Goal: Find specific page/section: Find specific page/section

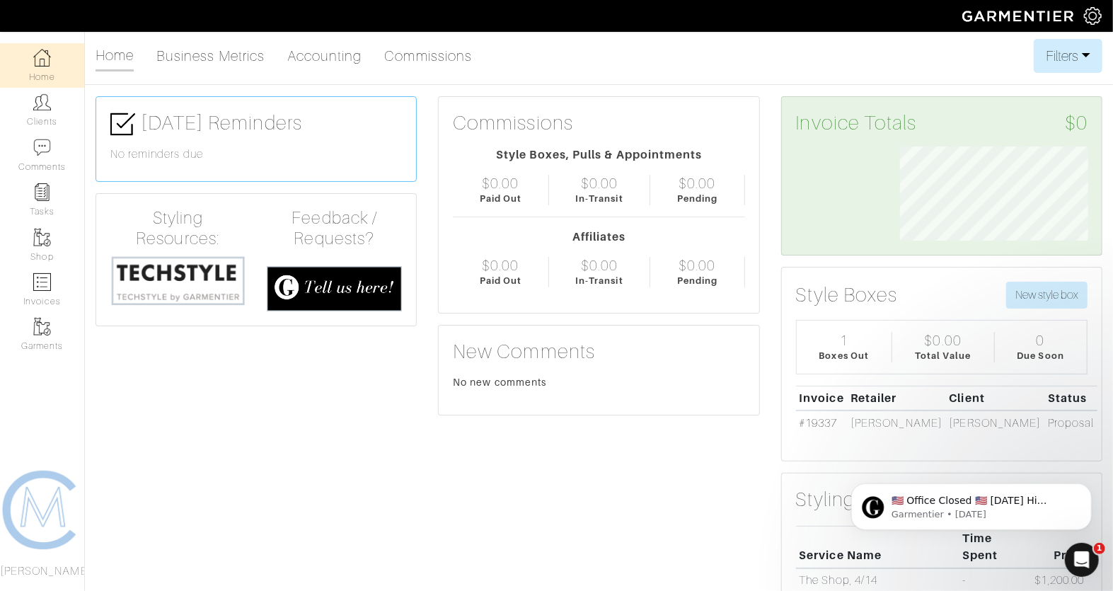
scroll to position [94, 209]
click at [42, 243] on img at bounding box center [42, 238] width 18 height 18
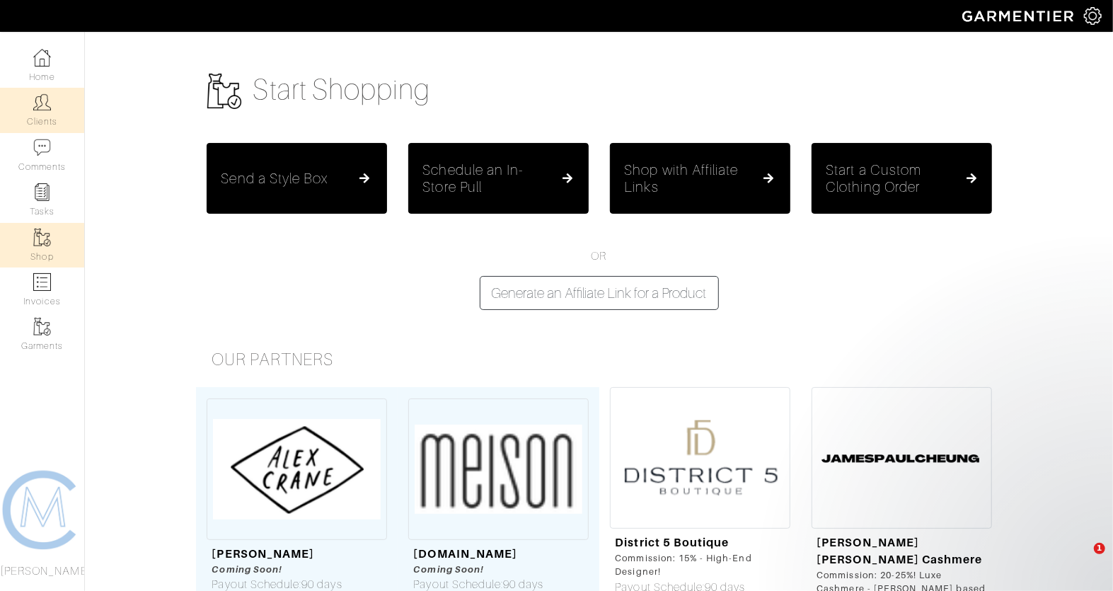
click at [39, 112] on link "Clients" at bounding box center [42, 110] width 84 height 45
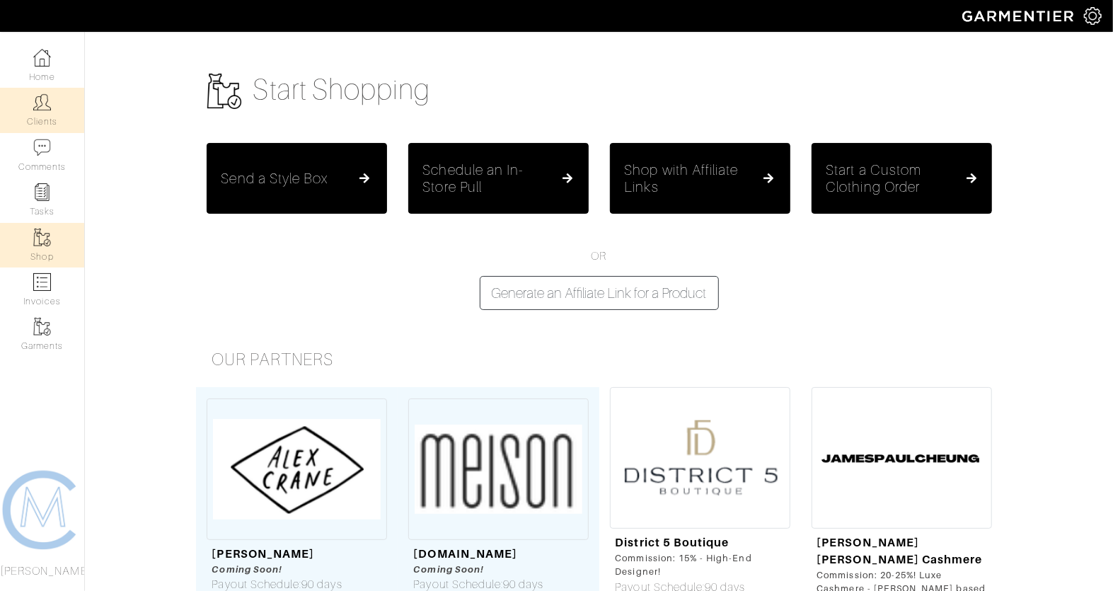
click at [39, 112] on link "Clients" at bounding box center [42, 110] width 84 height 45
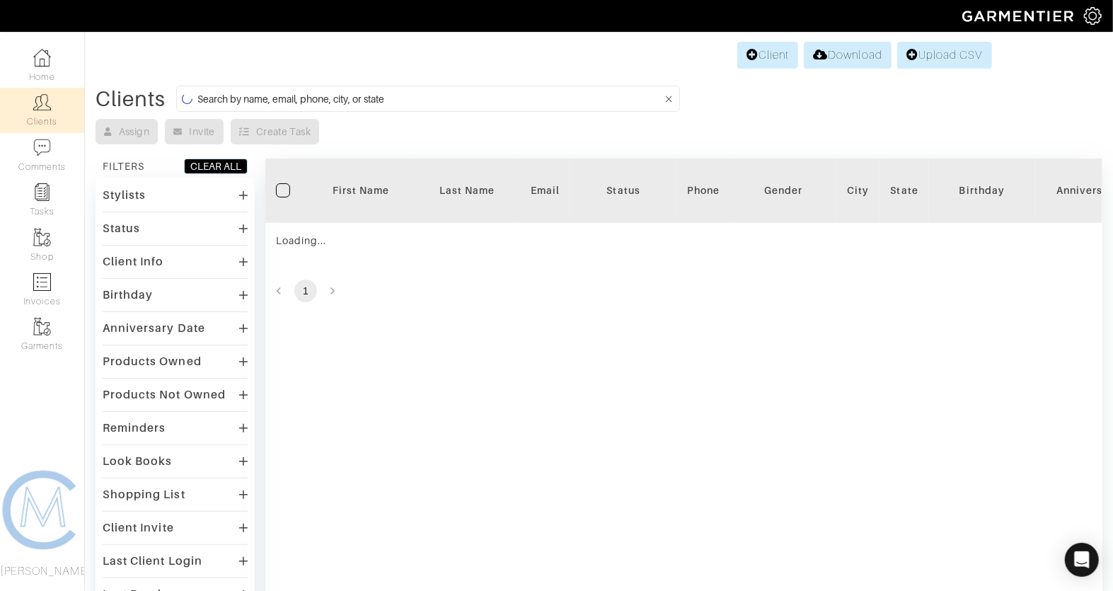
click at [371, 96] on input at bounding box center [429, 99] width 465 height 18
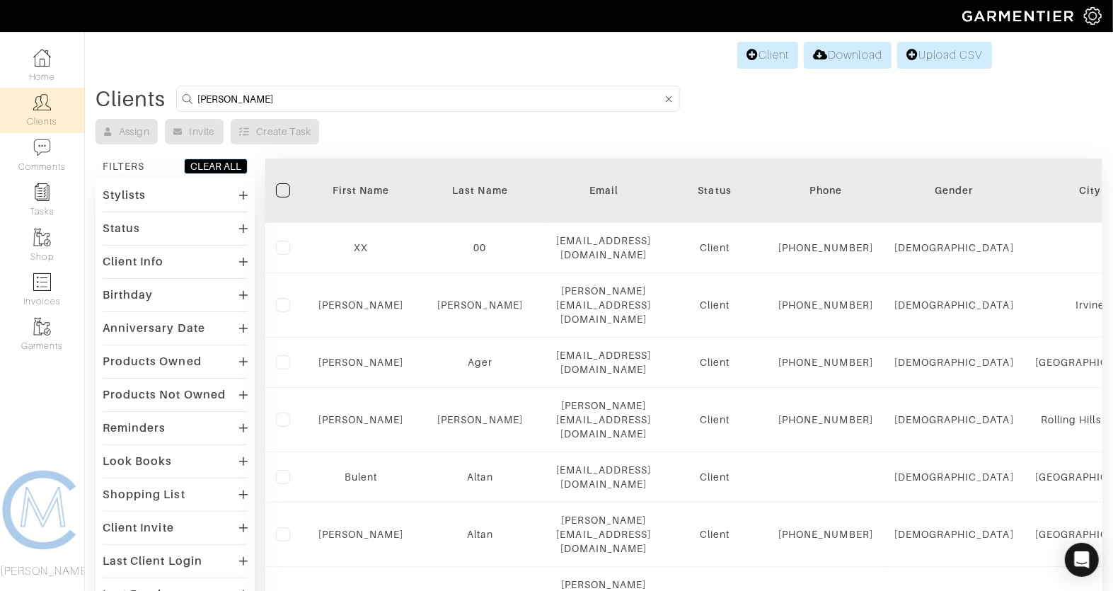
type input "brian stearns"
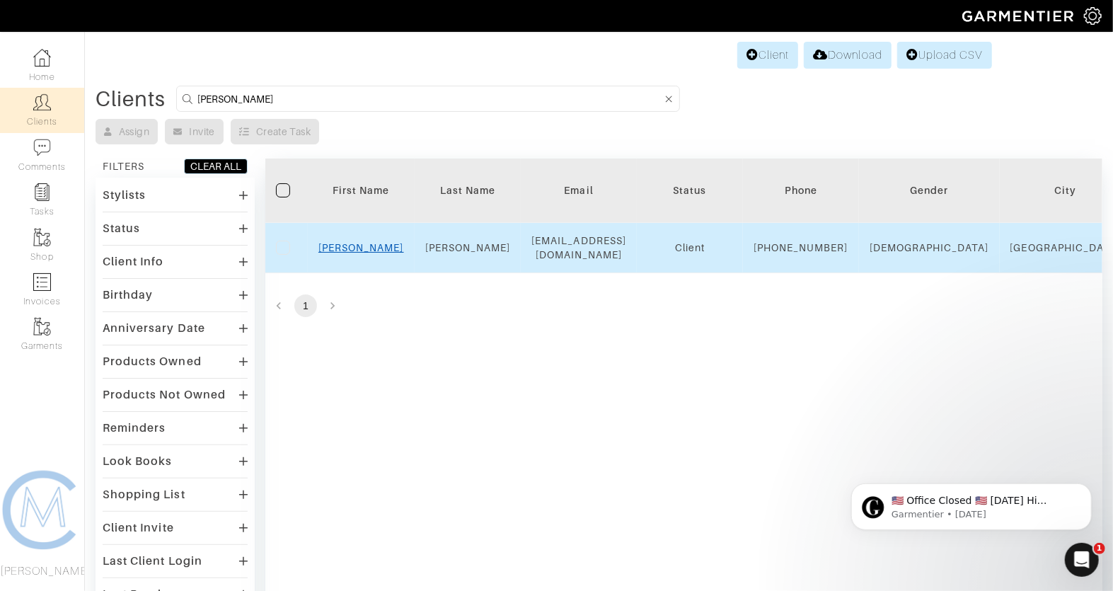
click at [356, 253] on link "Brian" at bounding box center [361, 247] width 86 height 11
